Goal: Find contact information: Find contact information

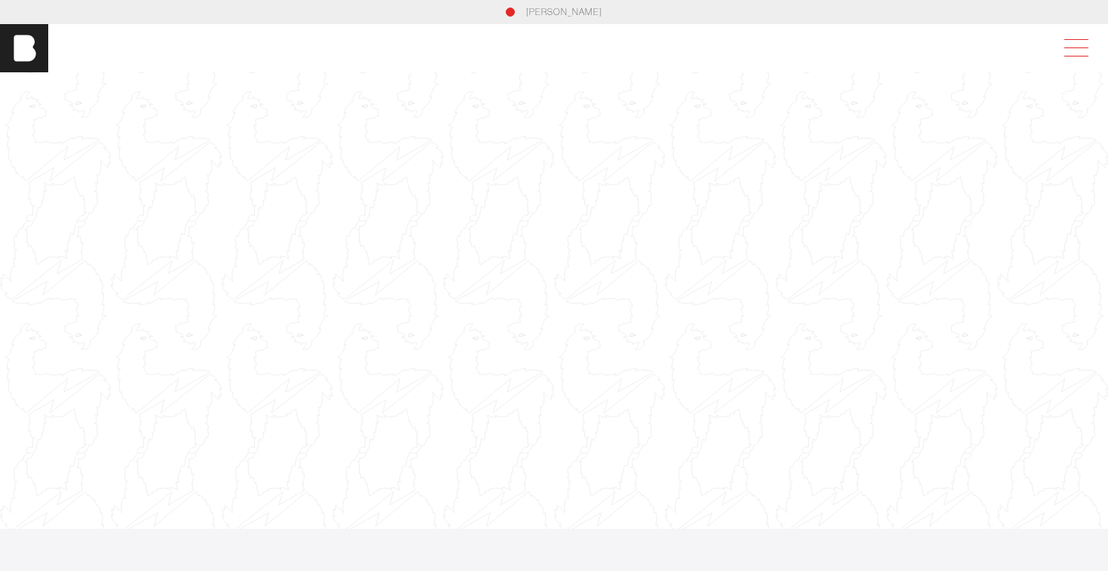
click at [1070, 46] on span at bounding box center [1073, 48] width 35 height 27
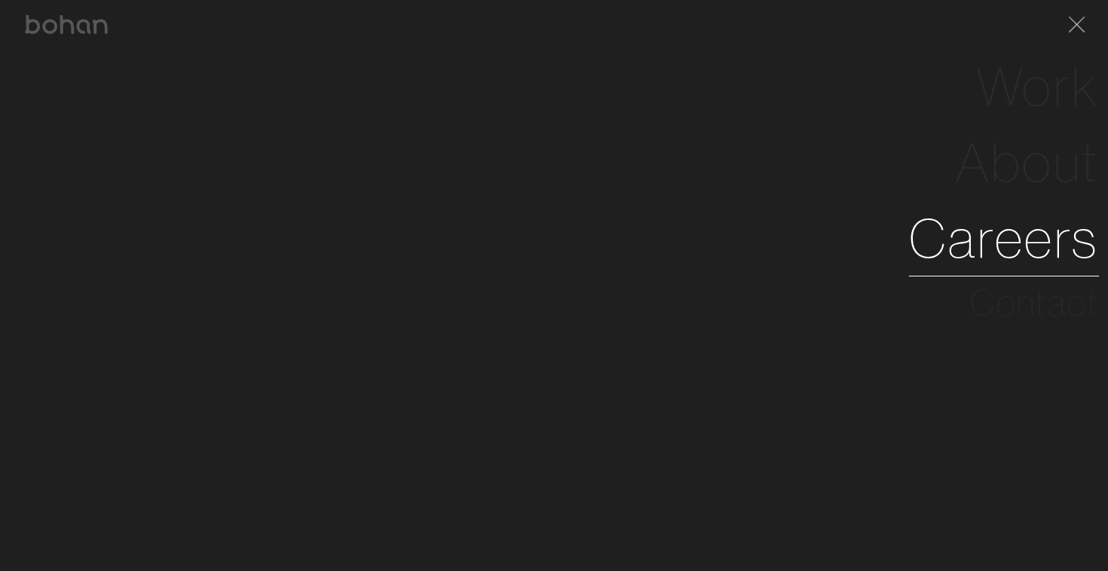
click at [1016, 242] on link "Careers" at bounding box center [1004, 239] width 190 height 76
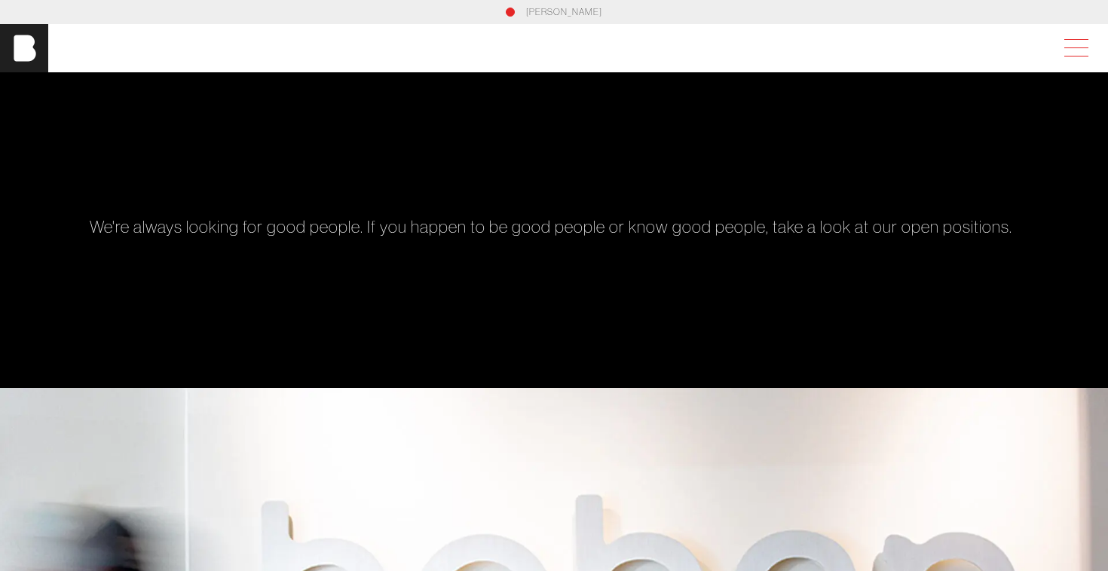
click at [1073, 60] on span at bounding box center [1073, 48] width 35 height 27
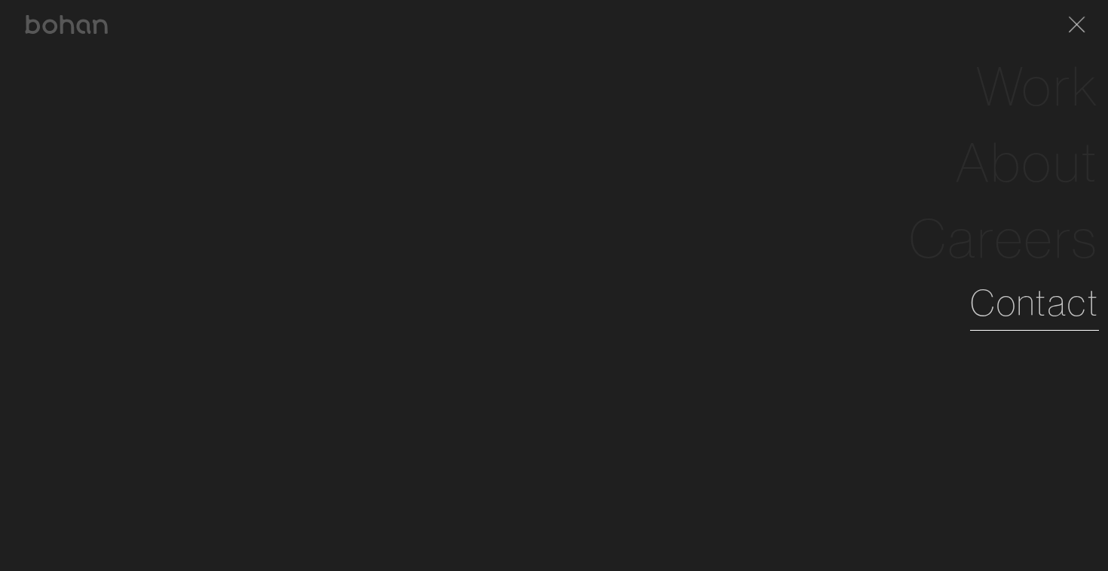
click at [985, 296] on link "Contact" at bounding box center [1034, 303] width 129 height 54
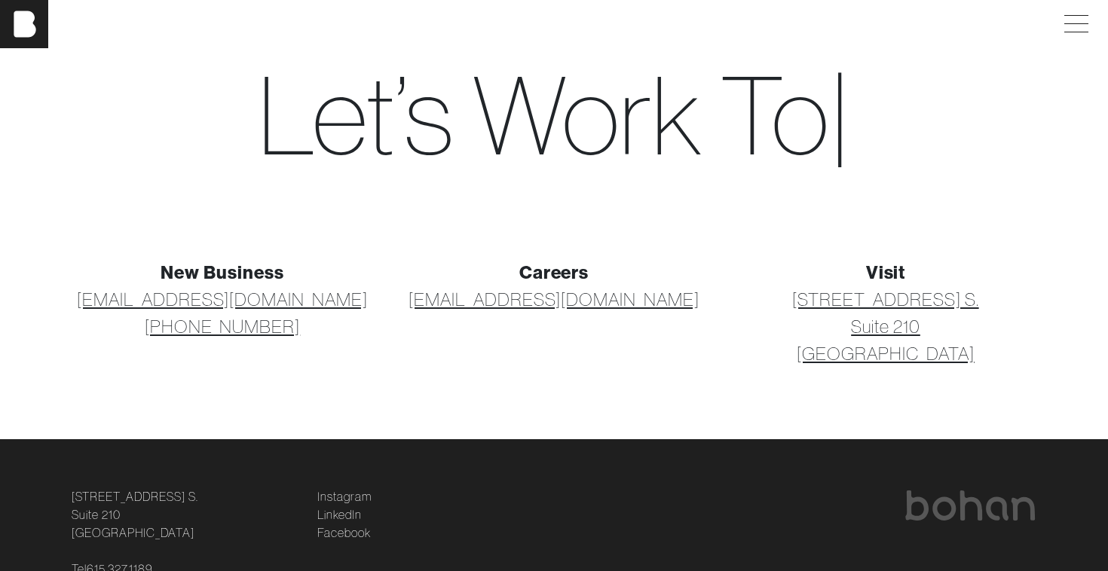
scroll to position [67, 0]
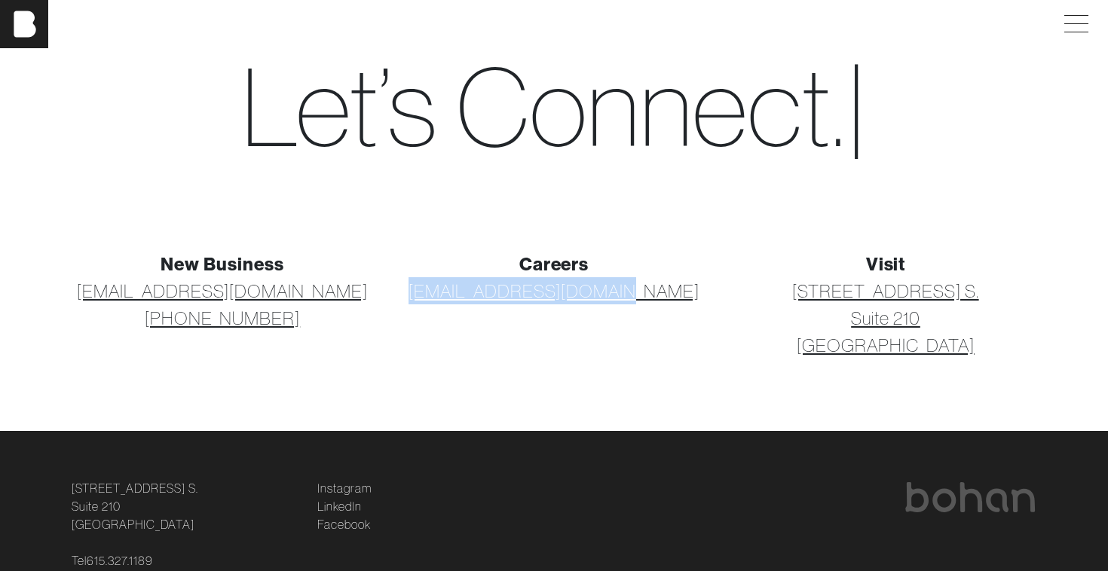
drag, startPoint x: 656, startPoint y: 292, endPoint x: 457, endPoint y: 290, distance: 199.0
click at [457, 290] on p "[EMAIL_ADDRESS][DOMAIN_NAME]" at bounding box center [554, 290] width 314 height 27
copy link "[EMAIL_ADDRESS][DOMAIN_NAME]"
